Goal: Task Accomplishment & Management: Use online tool/utility

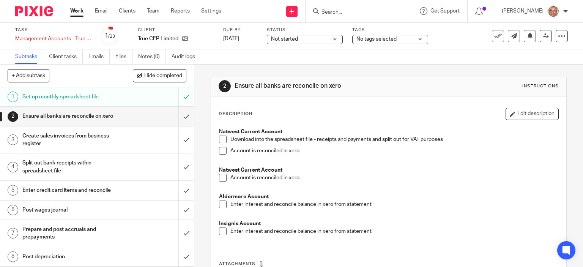
click at [220, 139] on span at bounding box center [223, 139] width 8 height 8
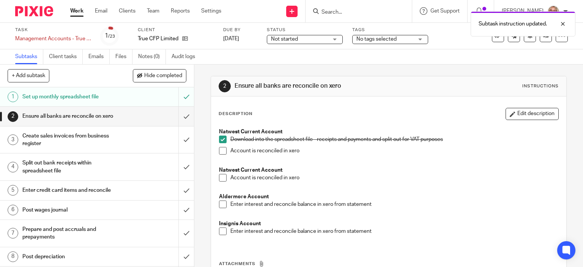
click at [219, 148] on span at bounding box center [223, 151] width 8 height 8
click at [220, 176] on span at bounding box center [223, 178] width 8 height 8
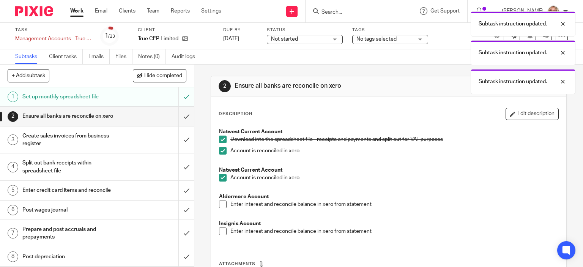
drag, startPoint x: 218, startPoint y: 205, endPoint x: 220, endPoint y: 212, distance: 7.1
click at [219, 205] on span at bounding box center [223, 204] width 8 height 8
click at [221, 229] on span at bounding box center [223, 231] width 8 height 8
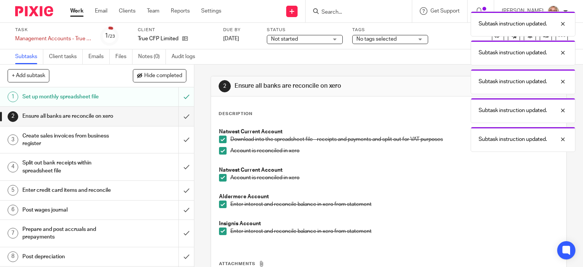
scroll to position [69, 0]
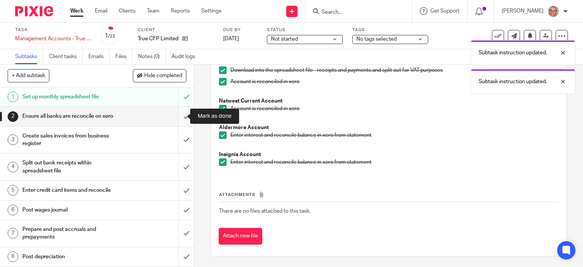
click at [178, 116] on input "submit" at bounding box center [97, 116] width 194 height 19
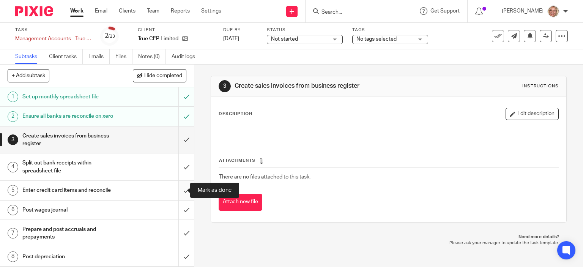
click at [176, 189] on input "submit" at bounding box center [97, 190] width 194 height 19
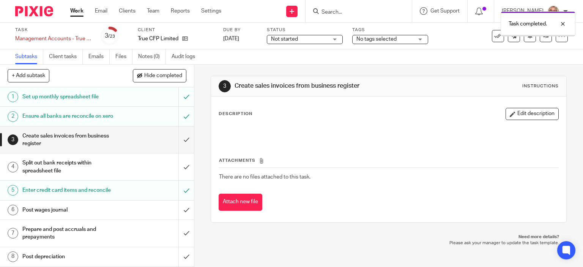
scroll to position [114, 0]
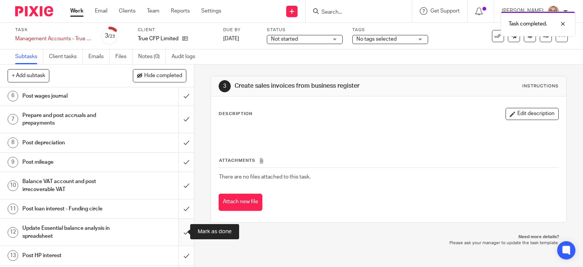
click at [177, 230] on input "submit" at bounding box center [97, 232] width 194 height 27
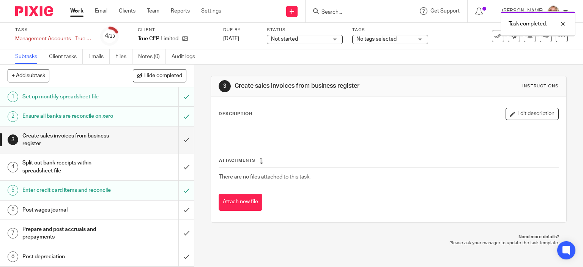
scroll to position [114, 0]
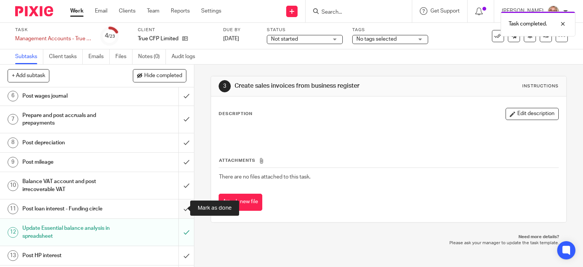
click at [181, 206] on input "submit" at bounding box center [97, 208] width 194 height 19
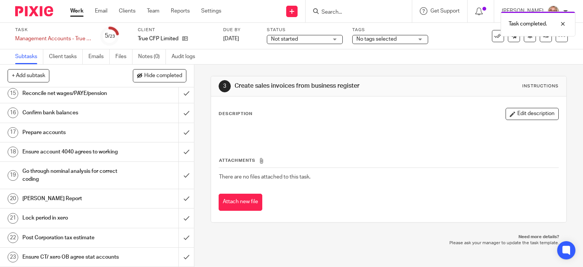
scroll to position [215, 0]
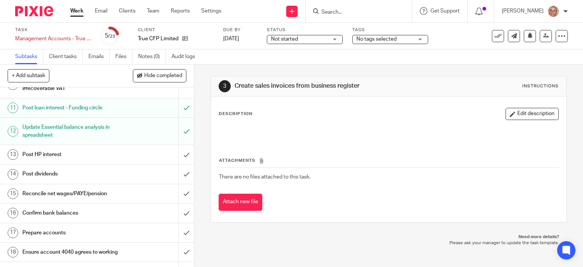
click at [58, 212] on h1 "Confirm bank balances" at bounding box center [71, 212] width 99 height 11
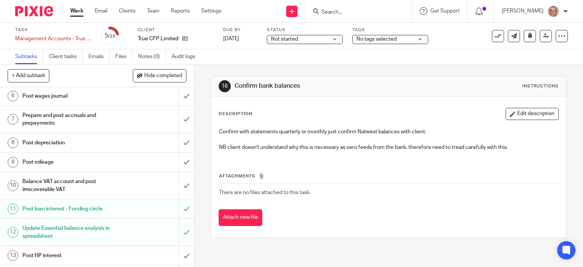
scroll to position [228, 0]
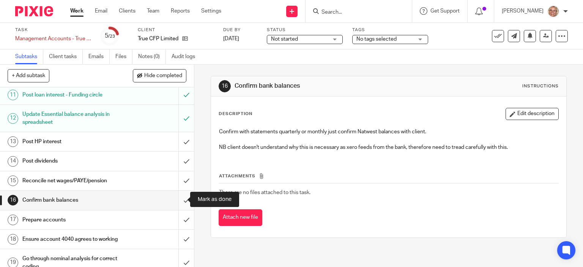
click at [177, 198] on input "submit" at bounding box center [97, 200] width 194 height 19
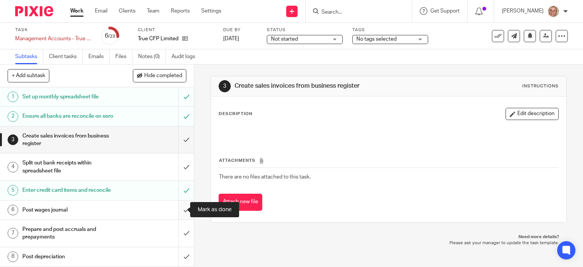
click at [180, 208] on input "submit" at bounding box center [97, 209] width 194 height 19
